Goal: Communication & Community: Answer question/provide support

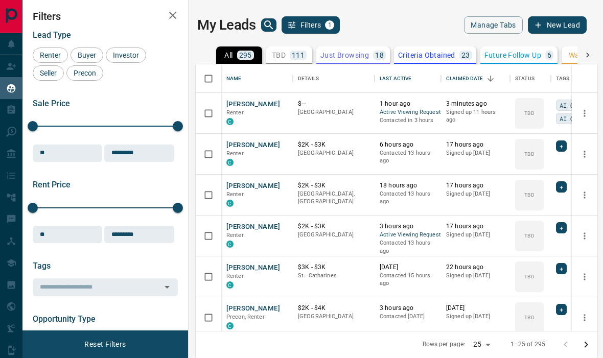
scroll to position [306, 402]
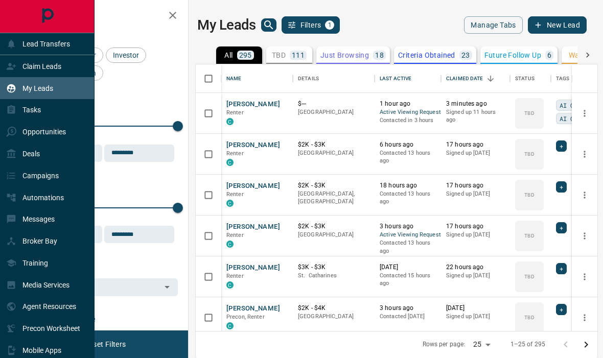
click at [14, 62] on icon at bounding box center [11, 66] width 10 height 10
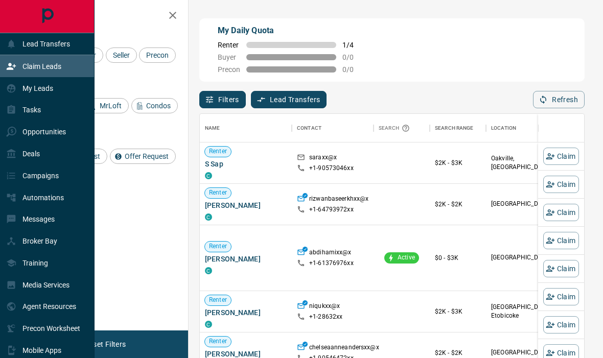
scroll to position [302, 384]
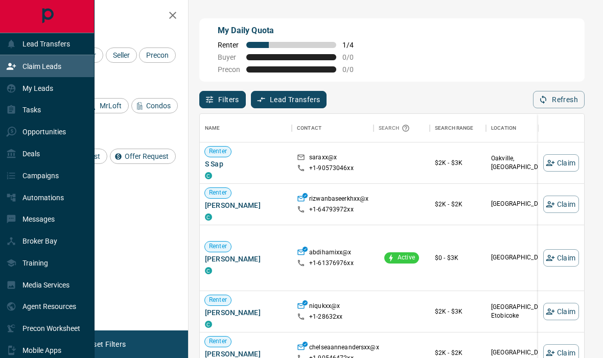
click at [50, 90] on p "My Leads" at bounding box center [37, 88] width 31 height 8
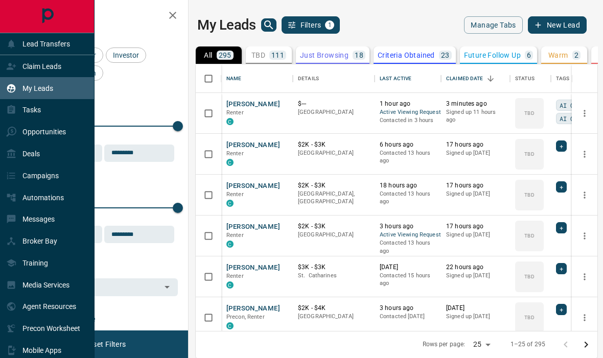
scroll to position [1, 1]
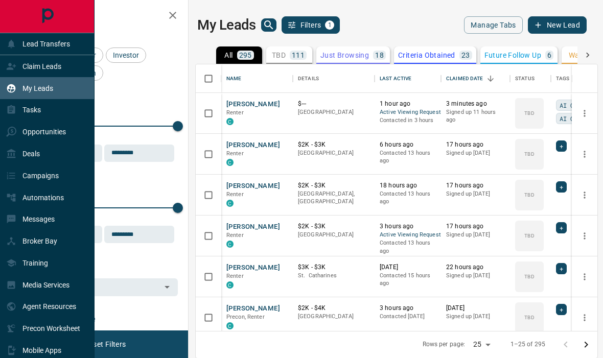
click at [52, 121] on div "Tasks" at bounding box center [47, 110] width 95 height 22
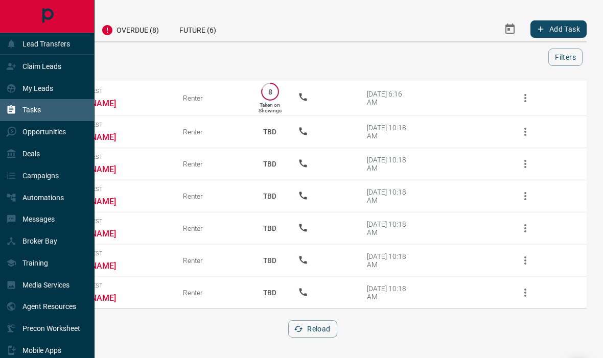
click at [59, 131] on div "Opportunities" at bounding box center [36, 132] width 60 height 17
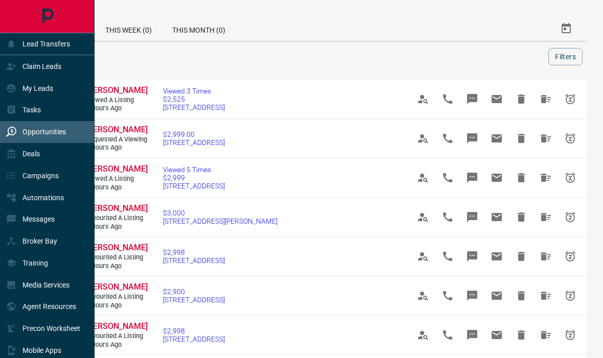
click at [65, 209] on div "Automations" at bounding box center [47, 198] width 95 height 22
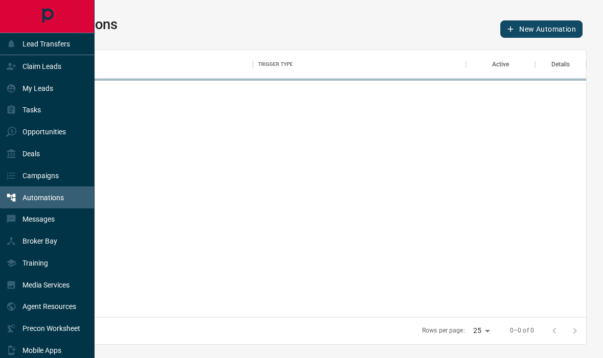
scroll to position [307, 547]
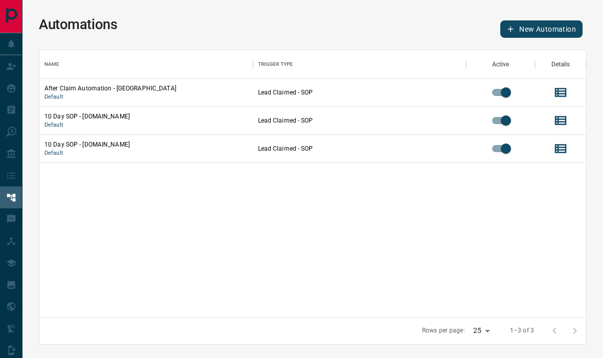
click at [202, 46] on div "Automations New Automation Name Trigger Type Active Details After Claim Automat…" at bounding box center [312, 180] width 581 height 361
click at [10, 175] on div "Campaigns" at bounding box center [32, 175] width 53 height 17
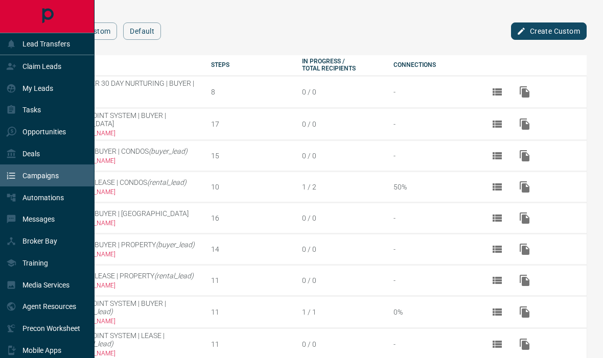
click at [33, 223] on p "Messages" at bounding box center [38, 219] width 32 height 8
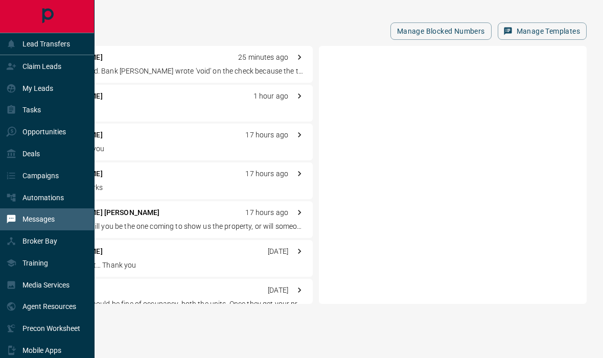
click at [240, 25] on div "Manage Blocked Numbers Manage Templates" at bounding box center [313, 30] width 548 height 17
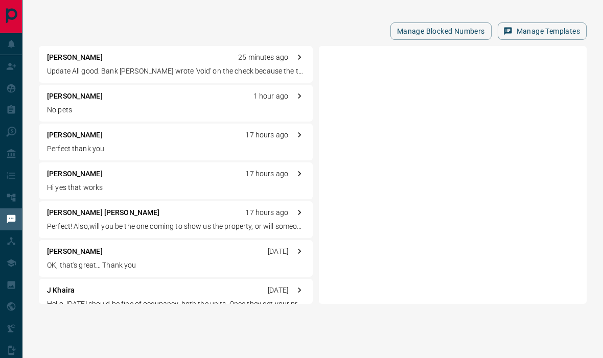
click at [128, 70] on p "Update All good. Bank [PERSON_NAME] wrote 'void' on the check because the trans…" at bounding box center [176, 71] width 258 height 11
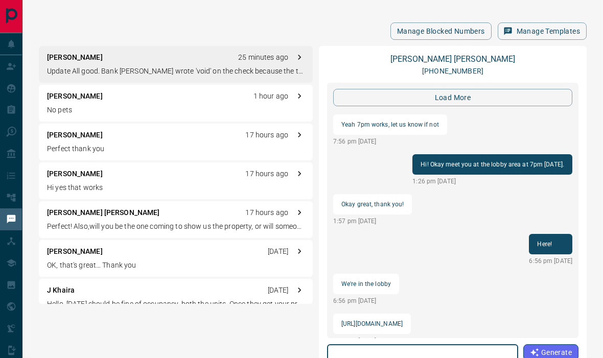
scroll to position [1215, 0]
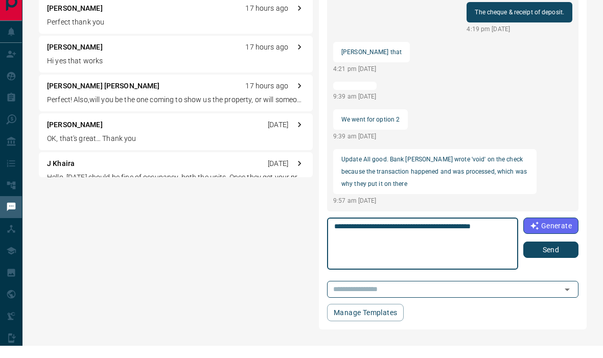
type textarea "**********"
click at [558, 254] on button "Send" at bounding box center [550, 262] width 55 height 16
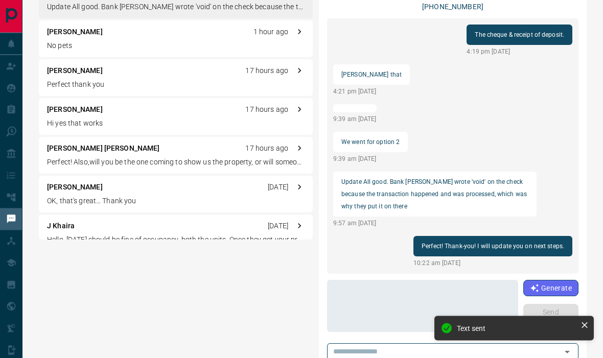
scroll to position [0, 0]
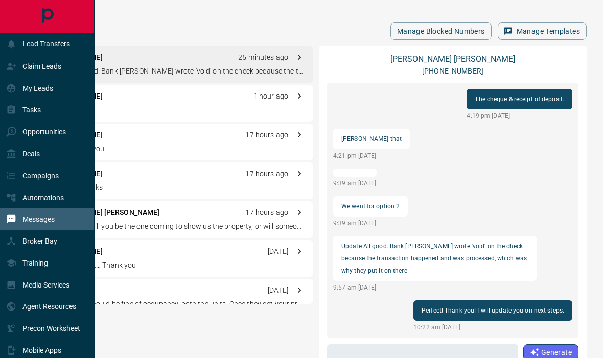
click at [7, 115] on icon at bounding box center [11, 110] width 10 height 10
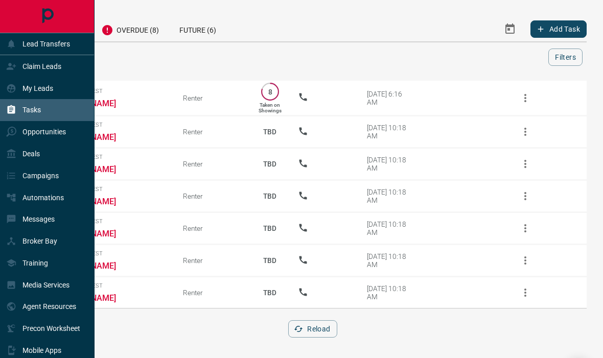
click at [40, 110] on p "Tasks" at bounding box center [31, 110] width 18 height 8
click at [56, 91] on div "My Leads" at bounding box center [47, 88] width 95 height 22
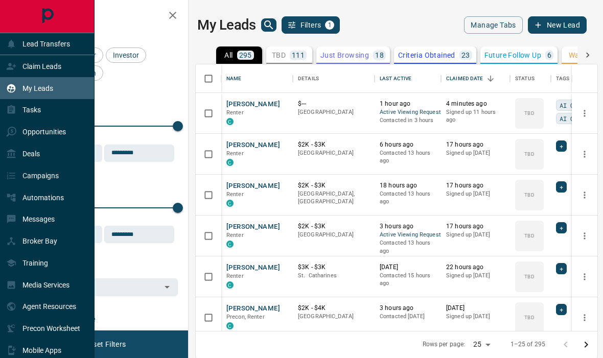
scroll to position [1, 1]
click at [57, 74] on div "Claim Leads" at bounding box center [33, 66] width 55 height 17
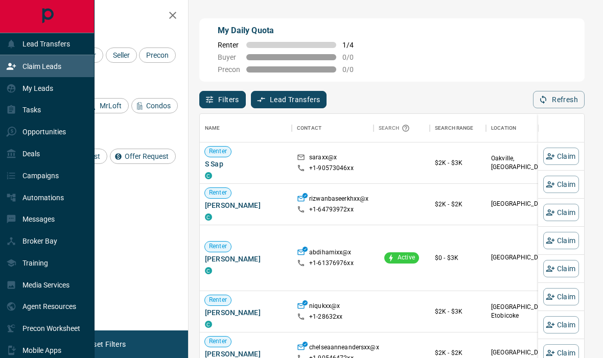
scroll to position [1, 1]
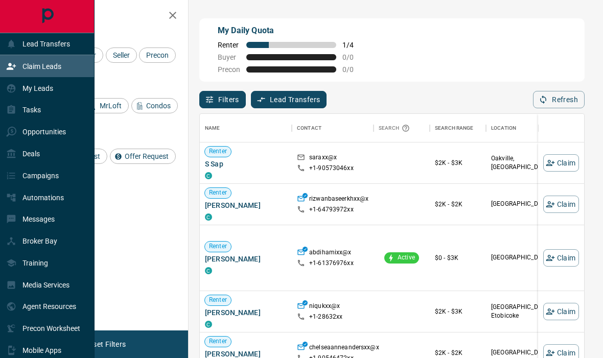
click at [25, 223] on p "Messages" at bounding box center [38, 219] width 32 height 8
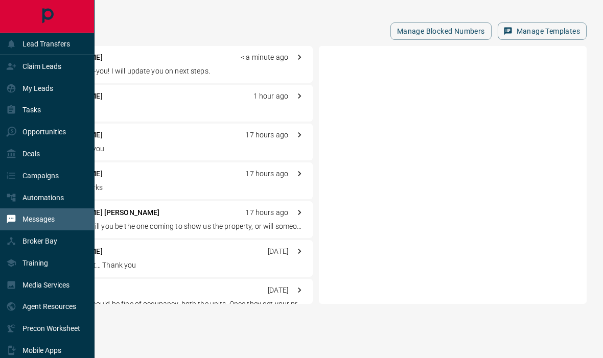
click at [162, 222] on p "Perfect! Also,will you be the one coming to show us the property, or will someo…" at bounding box center [176, 226] width 258 height 11
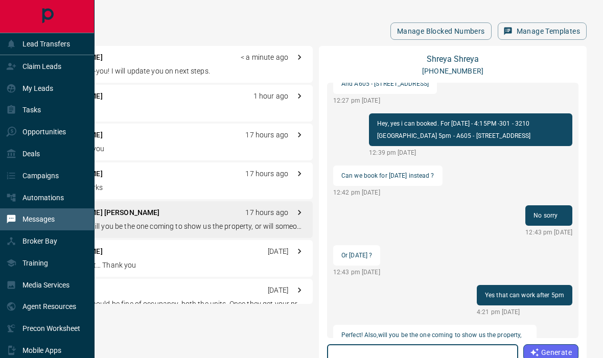
click at [2, 76] on div "Claim Leads" at bounding box center [47, 66] width 95 height 22
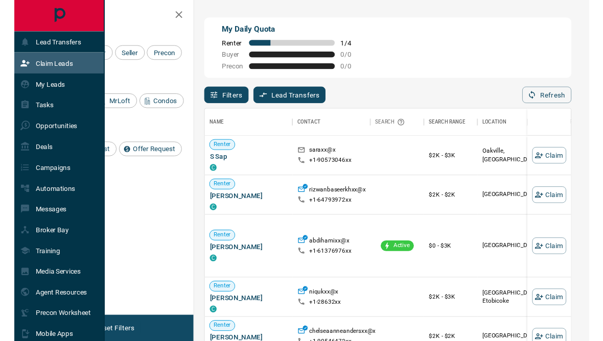
scroll to position [302, 384]
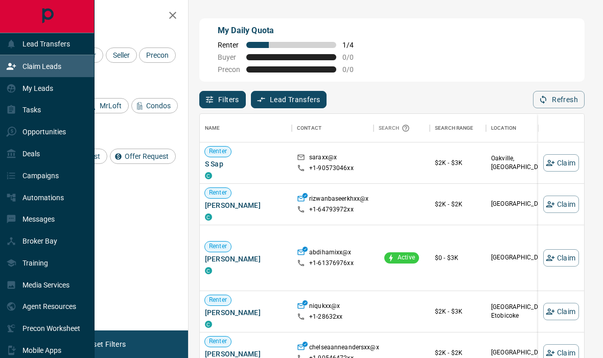
click at [31, 141] on div "Opportunities" at bounding box center [36, 132] width 60 height 17
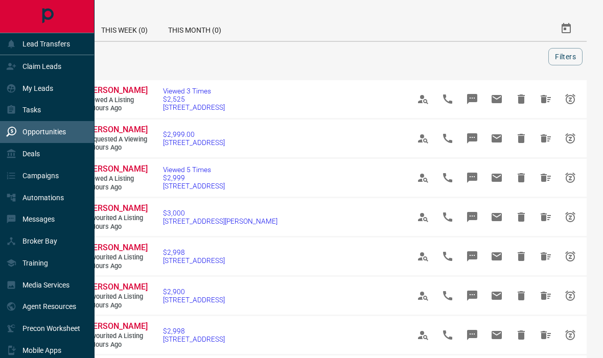
click at [180, 57] on div at bounding box center [295, 56] width 505 height 17
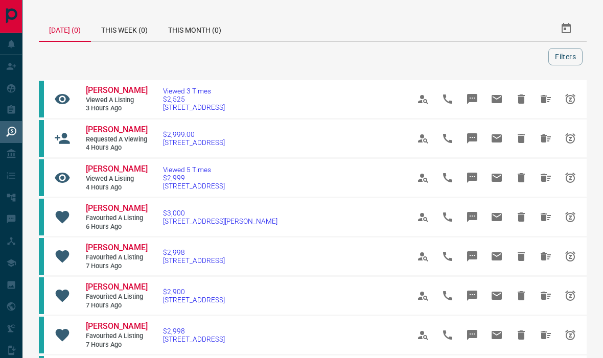
click at [106, 171] on span "[PERSON_NAME]" at bounding box center [117, 169] width 62 height 10
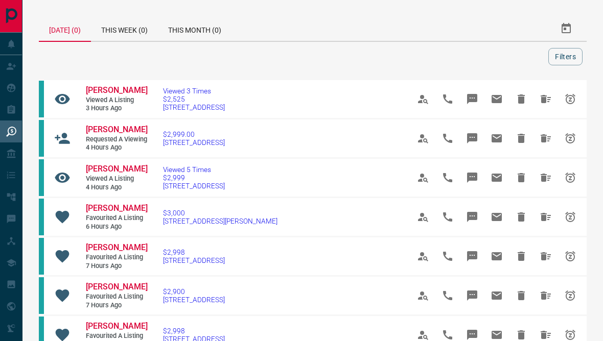
click at [6, 41] on div "Lead Transfers" at bounding box center [47, 44] width 95 height 22
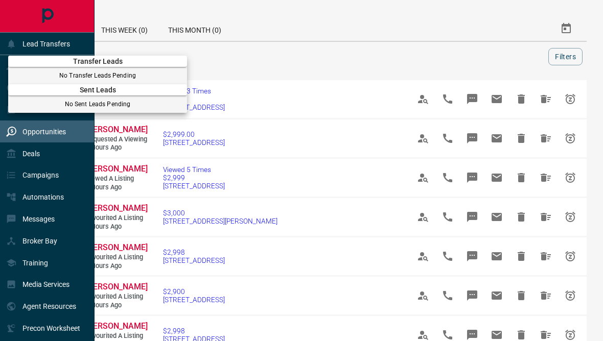
click at [47, 38] on div at bounding box center [301, 170] width 603 height 341
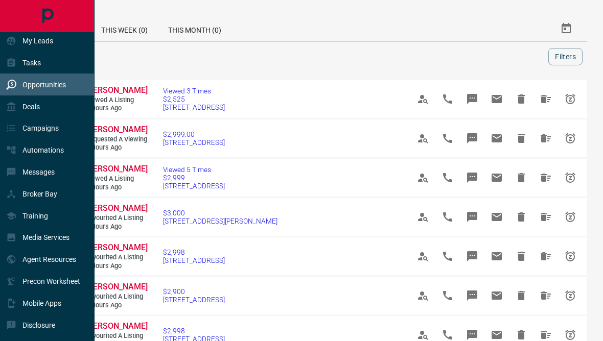
scroll to position [51, 0]
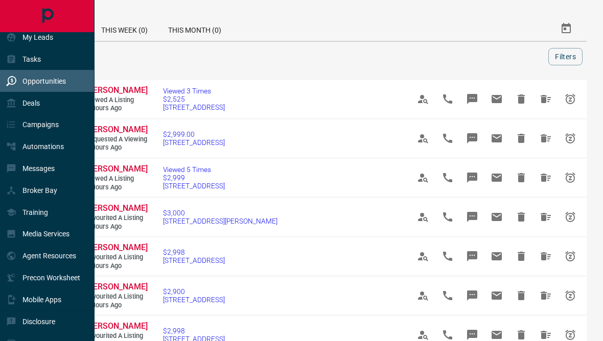
click at [60, 260] on p "Agent Resources" at bounding box center [49, 256] width 54 height 8
